Goal: Browse casually

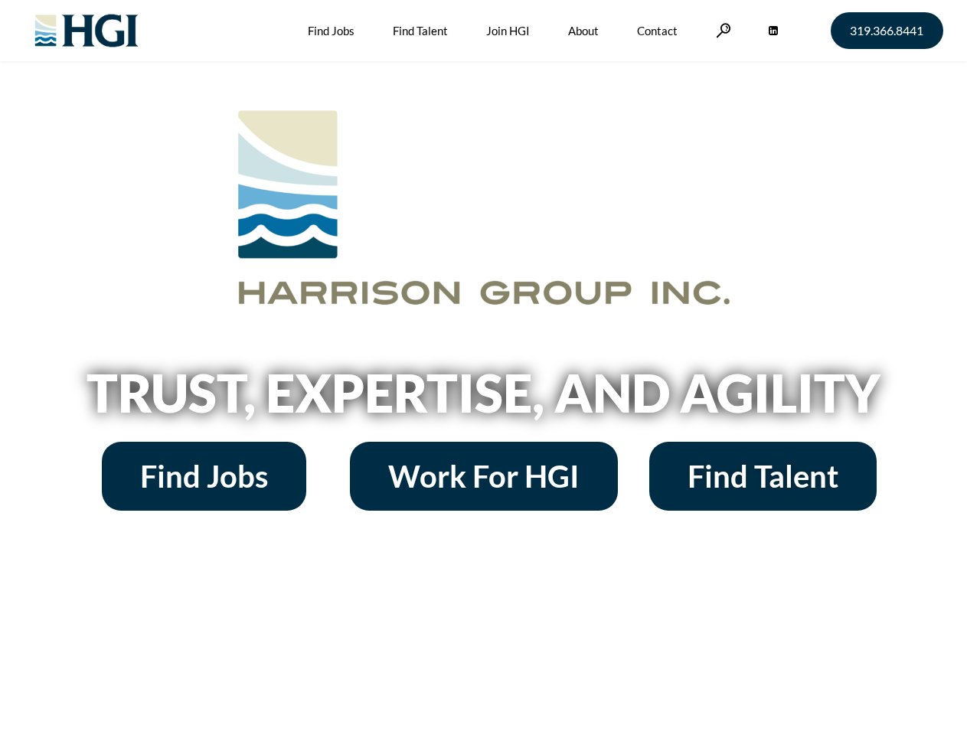
click at [483, 368] on h2 "Trust, Expertise, and Agility" at bounding box center [483, 393] width 873 height 52
click at [721, 30] on link at bounding box center [723, 30] width 15 height 15
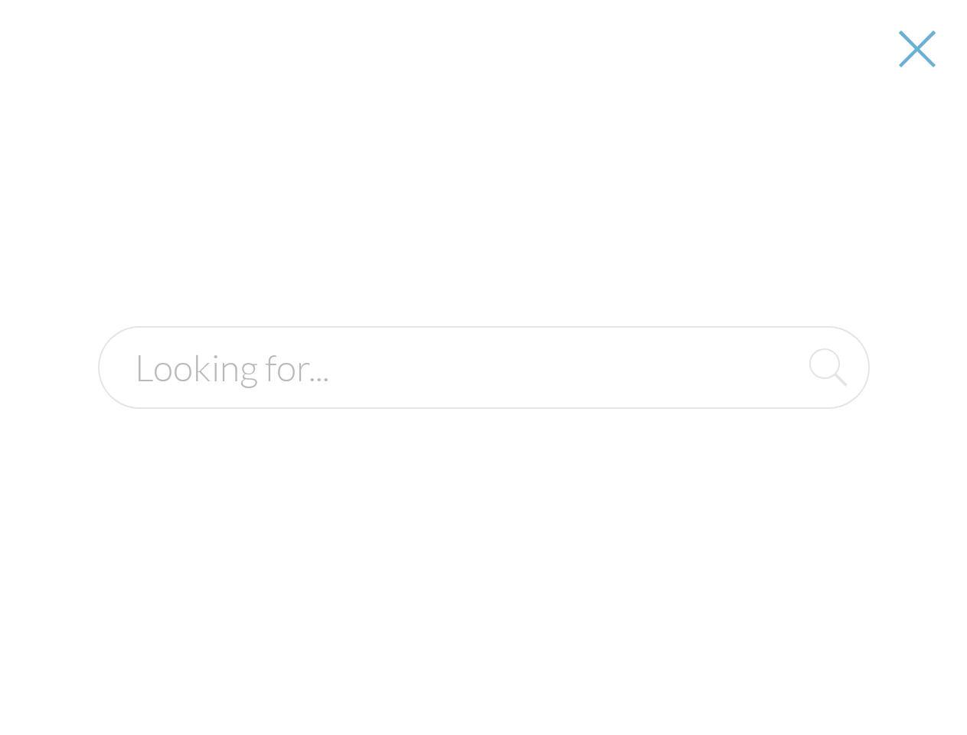
click at [483, 398] on h2 "Trust, Expertise, and Agility" at bounding box center [483, 393] width 873 height 52
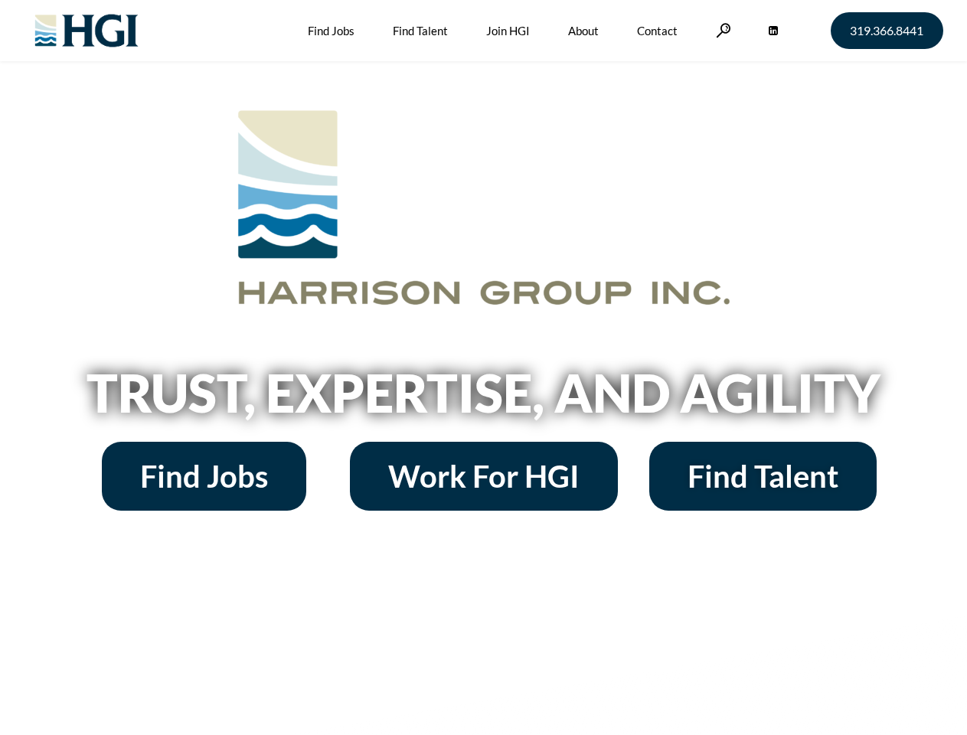
click at [483, 368] on h2 "Trust, Expertise, and Agility" at bounding box center [483, 393] width 873 height 52
click at [721, 30] on link at bounding box center [723, 30] width 15 height 15
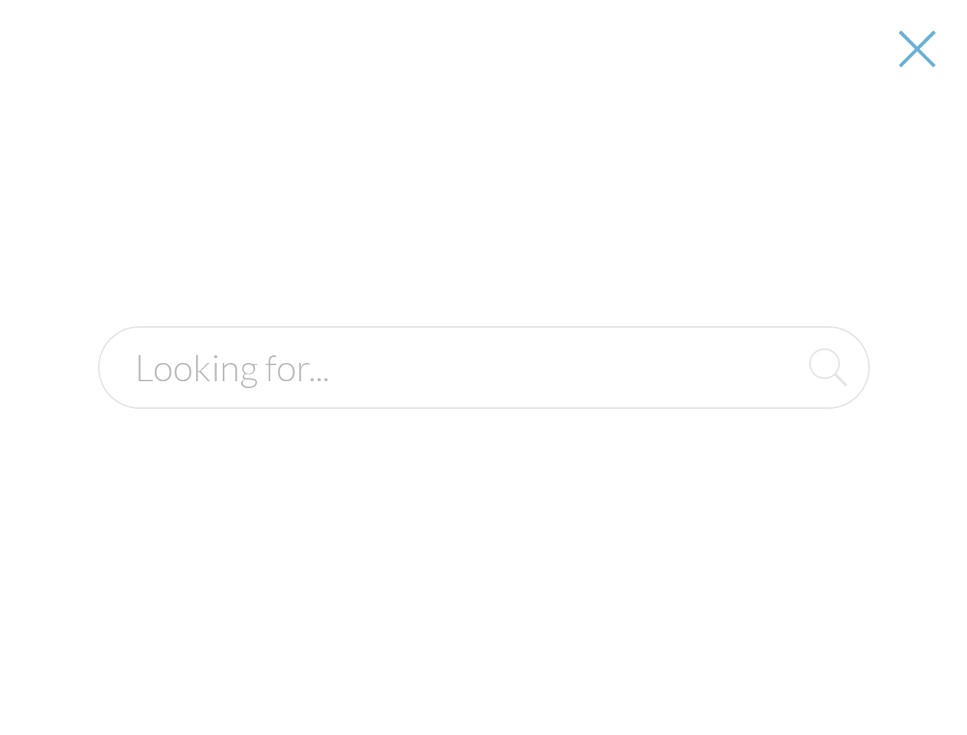
click at [483, 398] on h2 "Trust, Expertise, and Agility" at bounding box center [483, 393] width 873 height 52
